Goal: Transaction & Acquisition: Purchase product/service

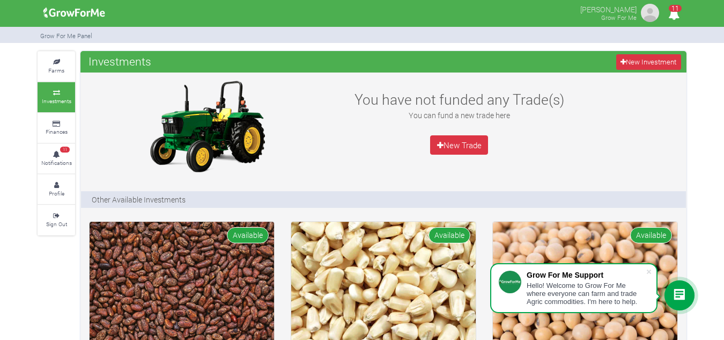
click at [342, 81] on div "You have not funded any Trade(s) You can fund a new trade here New Trade" at bounding box center [459, 126] width 252 height 97
click at [49, 62] on icon at bounding box center [56, 62] width 32 height 5
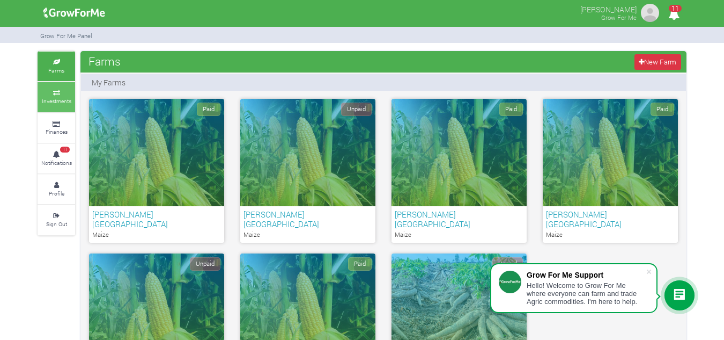
click at [55, 100] on small "Investments" at bounding box center [57, 101] width 30 height 8
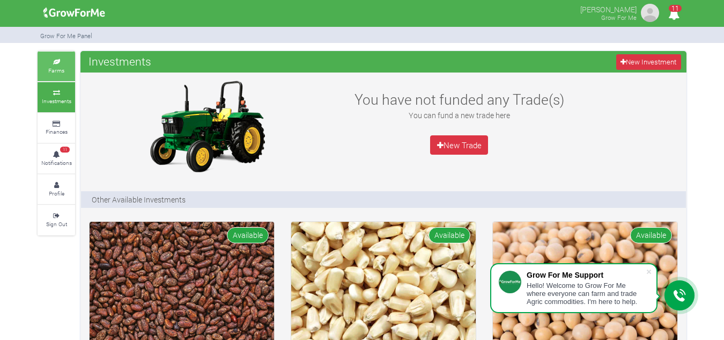
click at [60, 72] on small "Farms" at bounding box center [56, 71] width 16 height 8
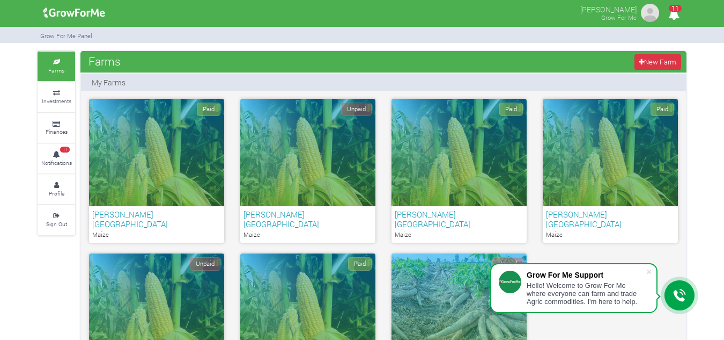
click at [192, 172] on div "Paid" at bounding box center [156, 152] width 135 height 107
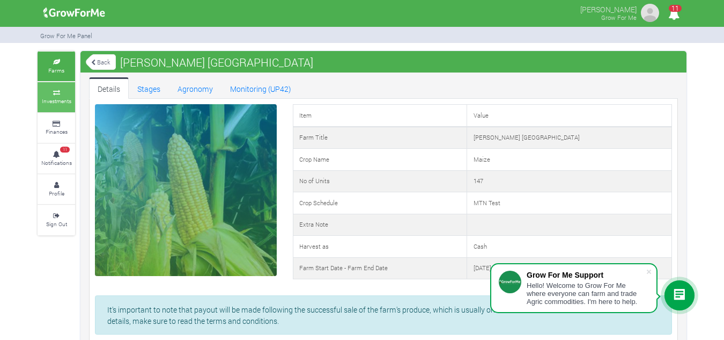
click at [53, 86] on link "Investments" at bounding box center [57, 97] width 38 height 30
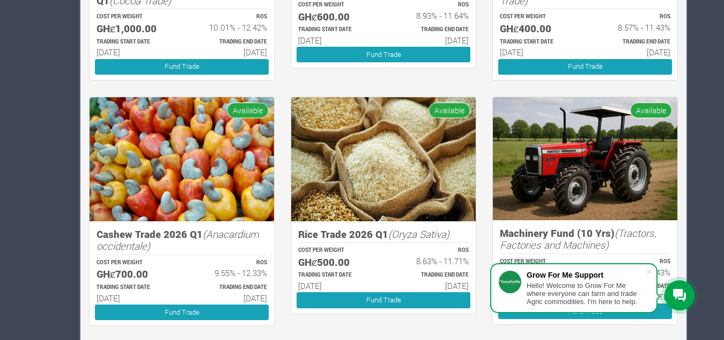
scroll to position [371, 0]
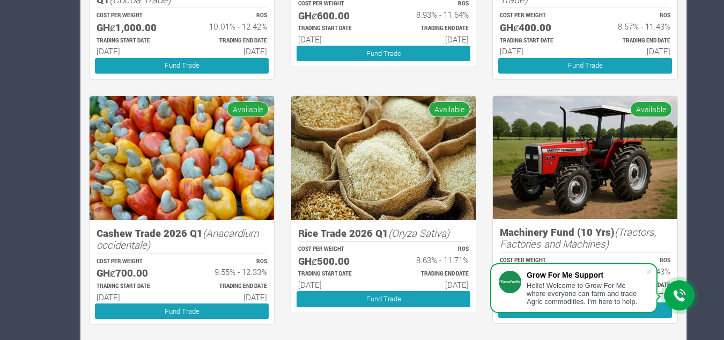
click at [350, 187] on img at bounding box center [383, 158] width 185 height 124
click at [350, 176] on img at bounding box center [383, 158] width 185 height 124
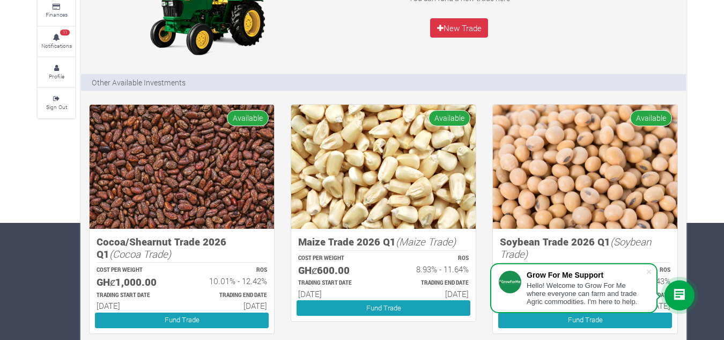
scroll to position [102, 0]
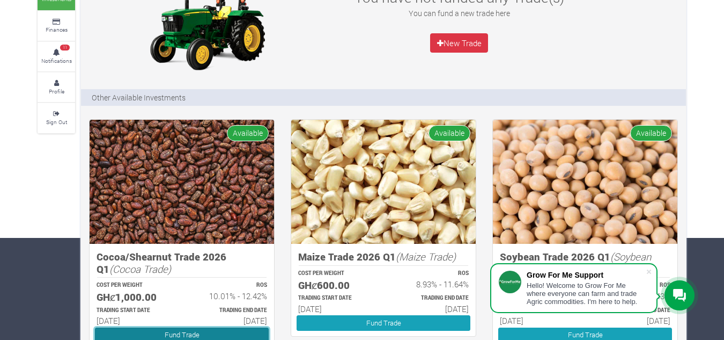
click at [226, 336] on link "Fund Trade" at bounding box center [182, 335] width 174 height 16
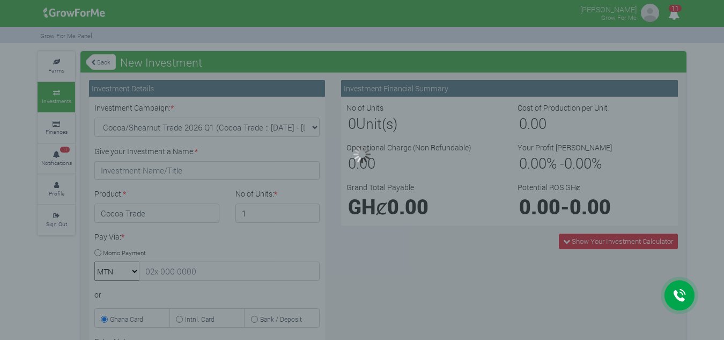
type input "1"
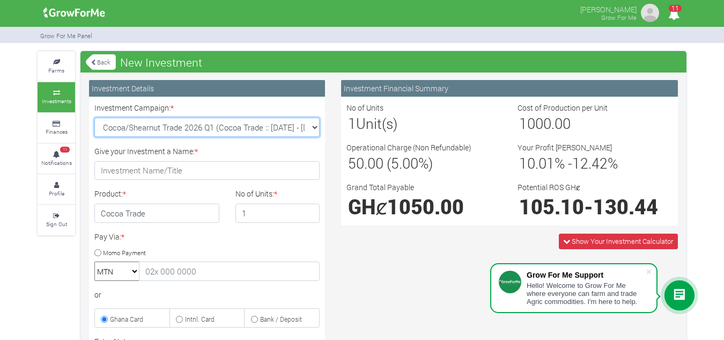
click at [313, 129] on select "Cocoa/Shearnut Trade 2026 Q1 (Cocoa Trade :: [DATE] - [DATE]) Maize Trade 2026 …" at bounding box center [206, 127] width 225 height 19
select select "50"
click at [94, 118] on select "Cocoa/Shearnut Trade 2026 Q1 (Cocoa Trade :: [DATE] - [DATE]) Maize Trade 2026 …" at bounding box center [206, 127] width 225 height 19
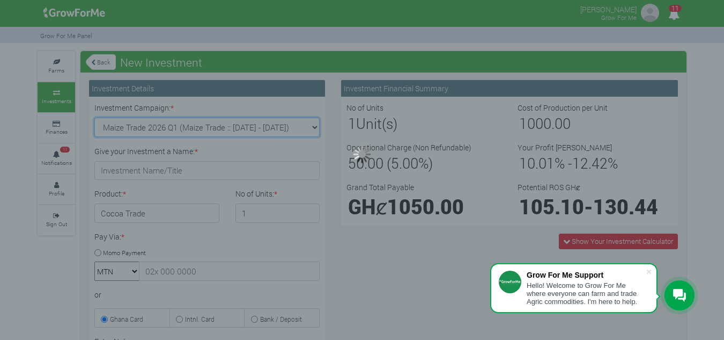
type input "1"
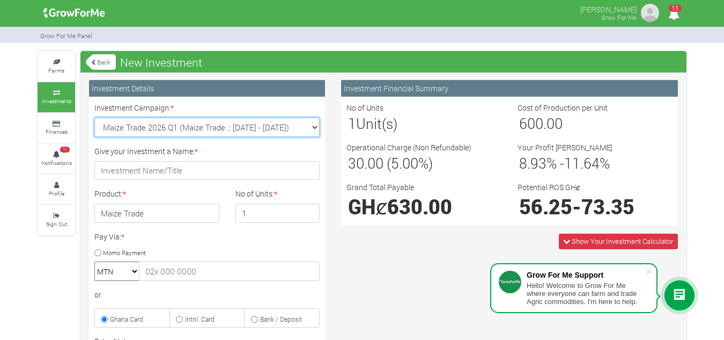
click at [315, 128] on select "Cocoa/Shearnut Trade 2026 Q1 (Cocoa Trade :: [DATE] - [DATE]) Maize Trade 2026 …" at bounding box center [206, 127] width 225 height 19
select select "51"
click at [94, 118] on select "Cocoa/Shearnut Trade 2026 Q1 (Cocoa Trade :: [DATE] - [DATE]) Maize Trade 2026 …" at bounding box center [206, 127] width 225 height 19
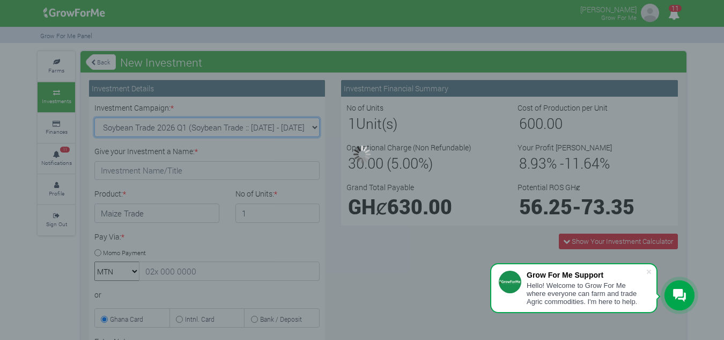
type input "1"
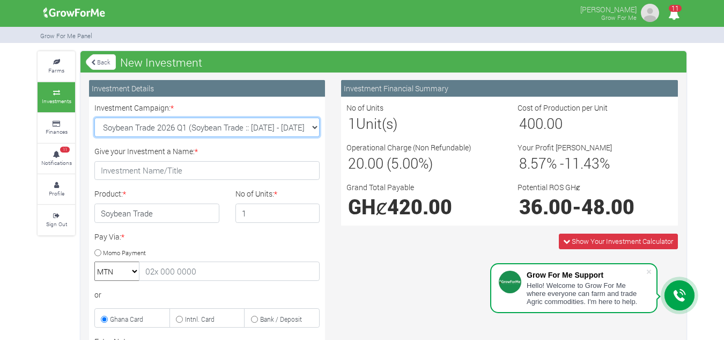
click at [314, 128] on select "Cocoa/Shearnut Trade 2026 Q1 (Cocoa Trade :: [DATE] - [DATE]) Maize Trade 2026 …" at bounding box center [206, 127] width 225 height 19
select select "52"
click at [94, 118] on select "Cocoa/Shearnut Trade 2026 Q1 (Cocoa Trade :: [DATE] - [DATE]) Maize Trade 2026 …" at bounding box center [206, 127] width 225 height 19
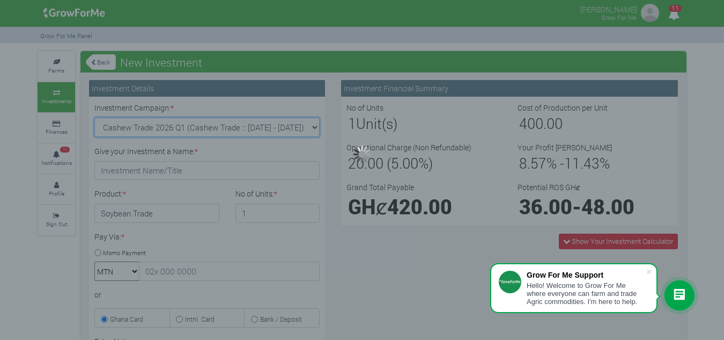
type input "1"
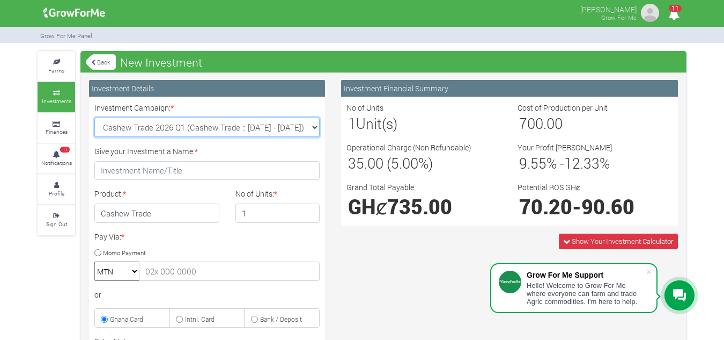
click at [319, 128] on select "Cocoa/Shearnut Trade 2026 Q1 (Cocoa Trade :: [DATE] - [DATE]) Maize Trade 2026 …" at bounding box center [206, 127] width 225 height 19
select select "53"
click at [94, 118] on select "Cocoa/Shearnut Trade 2026 Q1 (Cocoa Trade :: [DATE] - [DATE]) Maize Trade 2026 …" at bounding box center [206, 127] width 225 height 19
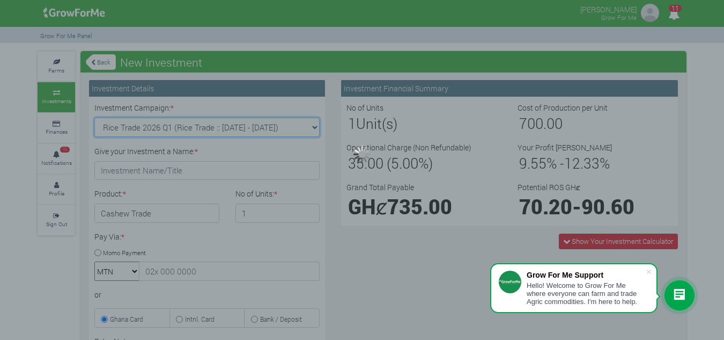
type input "1"
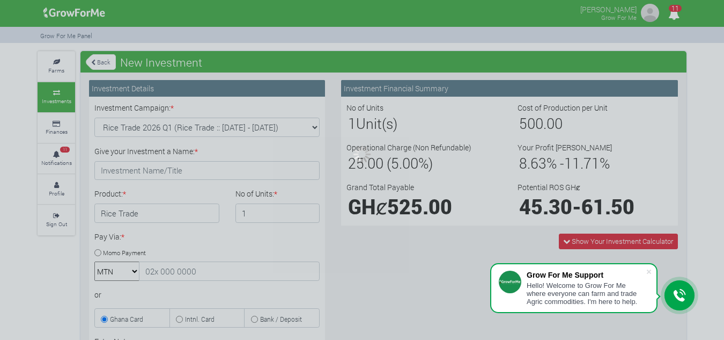
click at [290, 237] on div at bounding box center [362, 170] width 724 height 340
